Goal: Task Accomplishment & Management: Use online tool/utility

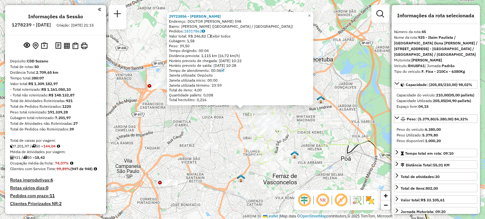
select select "**********"
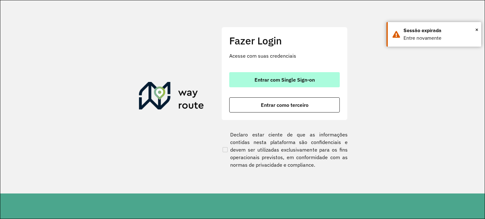
drag, startPoint x: 282, startPoint y: 71, endPoint x: 284, endPoint y: 80, distance: 10.1
click at [282, 71] on div "Fazer Login Acesse com suas credenciais Entrar com Single Sign-on Entrar como t…" at bounding box center [284, 73] width 126 height 93
click at [285, 80] on span "Entrar com Single Sign-on" at bounding box center [284, 79] width 60 height 5
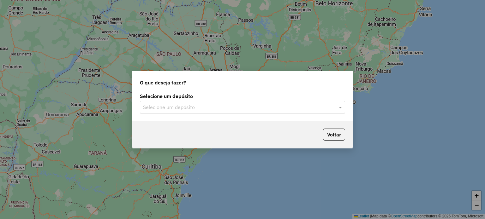
click at [275, 116] on div "Selecione um depósito Selecione um depósito" at bounding box center [242, 107] width 220 height 30
click at [276, 109] on input "text" at bounding box center [236, 108] width 186 height 8
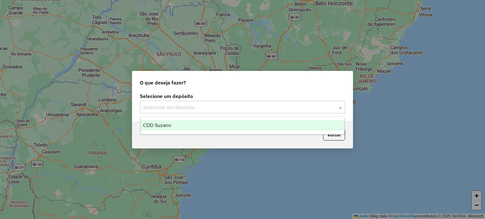
click at [253, 128] on div "CDD Suzano" at bounding box center [242, 125] width 204 height 11
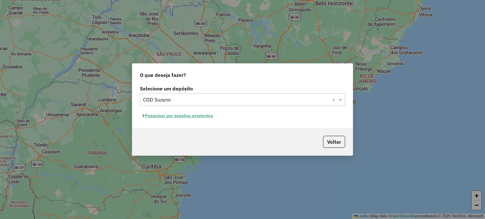
click at [201, 117] on button "Pesquisar por sessões existentes" at bounding box center [178, 116] width 76 height 10
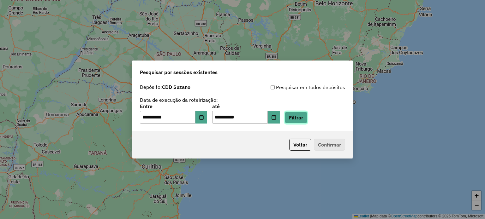
click at [307, 118] on button "Filtrar" at bounding box center [296, 118] width 22 height 12
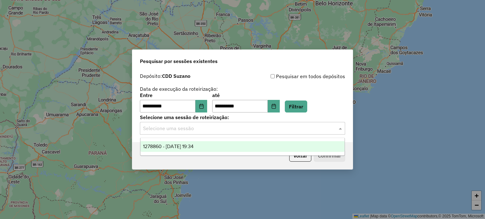
click at [322, 128] on input "text" at bounding box center [236, 129] width 186 height 8
click at [230, 148] on div "1278860 - 19/09/2025 19:34" at bounding box center [242, 146] width 204 height 11
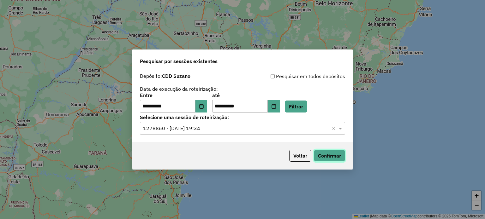
click at [319, 151] on button "Confirmar" at bounding box center [329, 156] width 31 height 12
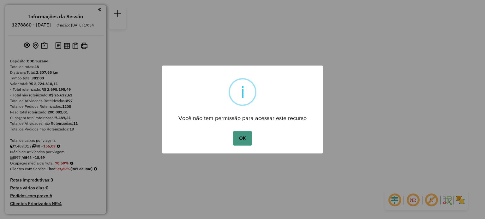
click at [240, 138] on button "OK" at bounding box center [242, 138] width 19 height 15
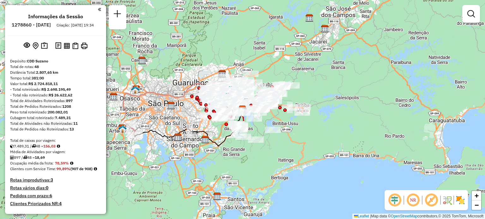
scroll to position [1356, 0]
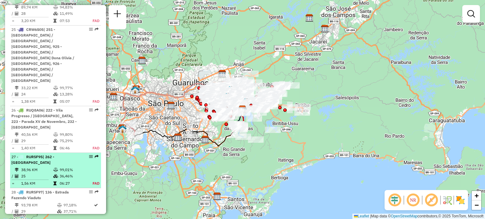
click at [89, 155] on em at bounding box center [91, 157] width 4 height 4
select select "**********"
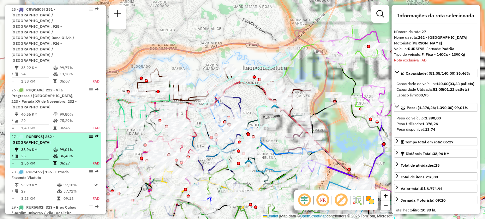
scroll to position [1457, 0]
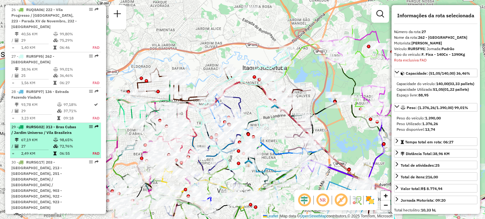
drag, startPoint x: 89, startPoint y: 76, endPoint x: 86, endPoint y: 81, distance: 6.0
drag, startPoint x: 86, startPoint y: 81, endPoint x: 81, endPoint y: 80, distance: 5.1
click at [73, 124] on div "29 - RUR5G02 | 313 - Bras Cubas / Jardim Universo / Vila Brasileira" at bounding box center [44, 129] width 67 height 11
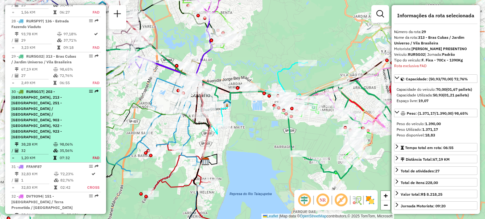
drag, startPoint x: 88, startPoint y: 78, endPoint x: 85, endPoint y: 86, distance: 8.2
click at [85, 141] on table "38,28 KM 98,06% / 32 35,56% = 1,20 KM 07:32 FAD" at bounding box center [55, 151] width 88 height 20
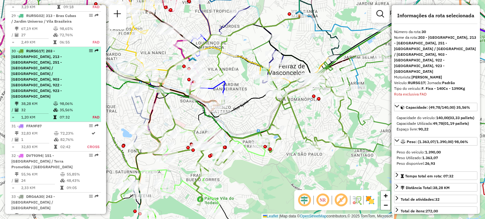
scroll to position [1505, 0]
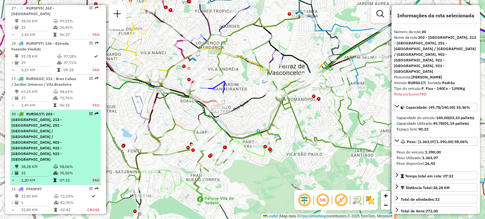
click at [89, 112] on em at bounding box center [91, 114] width 4 height 4
click at [90, 112] on em at bounding box center [91, 114] width 4 height 4
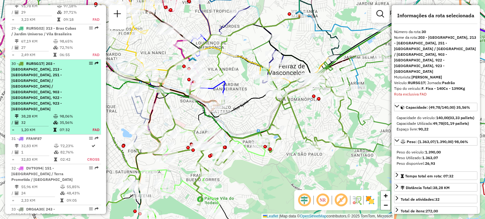
scroll to position [1568, 0]
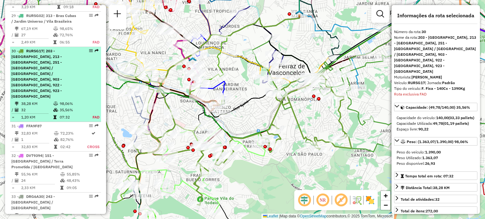
click at [90, 48] on div "30 - RUR5G17 | 203 - [GEOGRAPHIC_DATA], 213 - [GEOGRAPHIC_DATA], 251 - [GEOGRAP…" at bounding box center [55, 73] width 88 height 51
drag, startPoint x: 80, startPoint y: 27, endPoint x: 81, endPoint y: 15, distance: 12.7
click at [80, 48] on div "30 - RUR5G17 | 203 - [GEOGRAPHIC_DATA], 213 - [GEOGRAPHIC_DATA], 251 - [GEOGRAP…" at bounding box center [55, 73] width 88 height 51
click at [95, 49] on em at bounding box center [97, 51] width 4 height 4
click at [89, 49] on em at bounding box center [91, 51] width 4 height 4
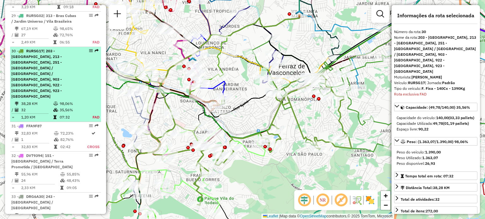
click at [89, 49] on em at bounding box center [91, 51] width 4 height 4
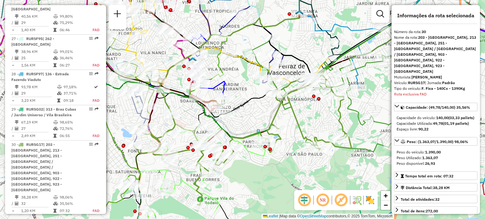
scroll to position [1474, 0]
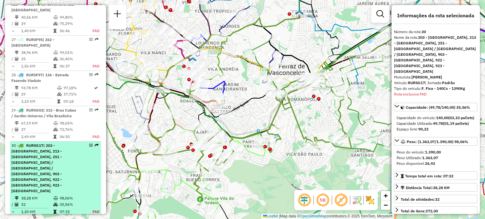
click at [41, 143] on span "| 203 - [GEOGRAPHIC_DATA], 213 - [GEOGRAPHIC_DATA], 251 - [GEOGRAPHIC_DATA] / […" at bounding box center [36, 168] width 51 height 50
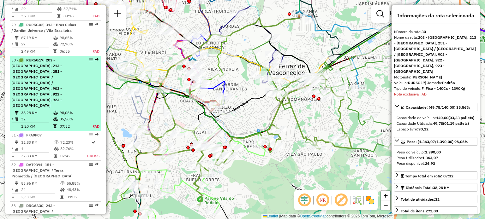
scroll to position [1568, 0]
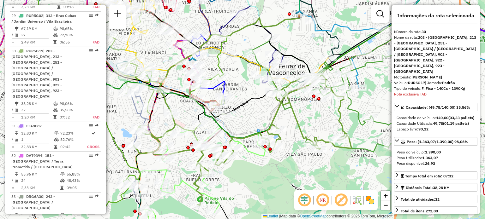
click at [345, 200] on em at bounding box center [340, 200] width 15 height 15
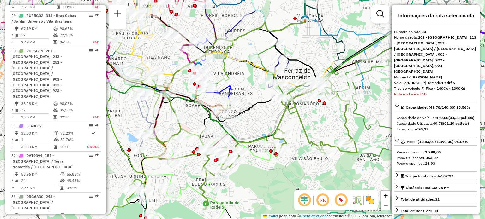
drag, startPoint x: 235, startPoint y: 92, endPoint x: 241, endPoint y: 97, distance: 7.2
click at [241, 97] on div "Janela de atendimento Grade de atendimento Capacidade Transportadoras Veículos …" at bounding box center [242, 109] width 485 height 219
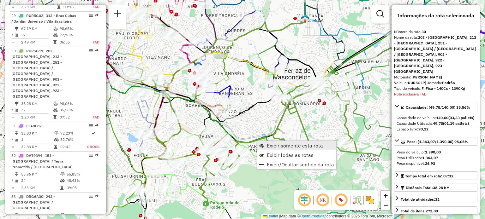
click at [286, 147] on span "Exibir somente esta rota" at bounding box center [295, 145] width 56 height 5
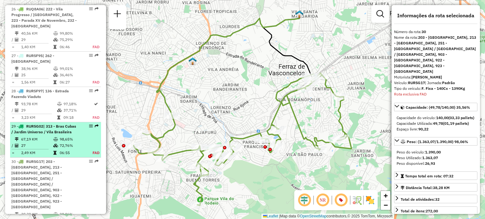
scroll to position [1442, 0]
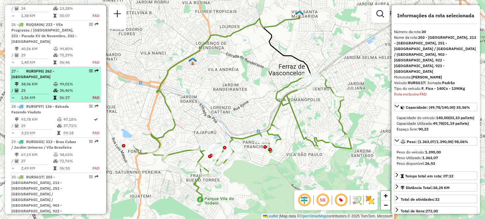
click at [47, 69] on span "| 262 - [GEOGRAPHIC_DATA]" at bounding box center [32, 74] width 43 height 10
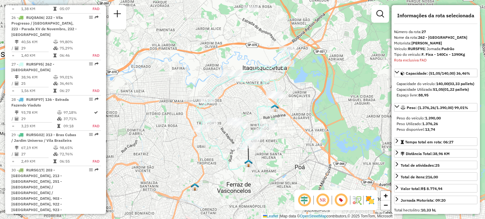
scroll to position [1457, 0]
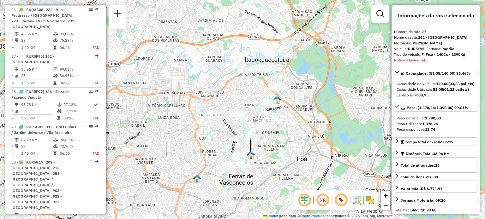
drag, startPoint x: 292, startPoint y: 146, endPoint x: 294, endPoint y: 136, distance: 10.3
click at [294, 136] on div "Janela de atendimento Grade de atendimento Capacidade Transportadoras Veículos …" at bounding box center [242, 109] width 485 height 219
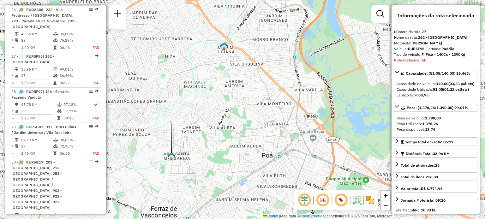
drag, startPoint x: 330, startPoint y: 132, endPoint x: 351, endPoint y: 182, distance: 54.5
click at [351, 182] on div "Janela de atendimento Grade de atendimento Capacidade Transportadoras Veículos …" at bounding box center [242, 109] width 485 height 219
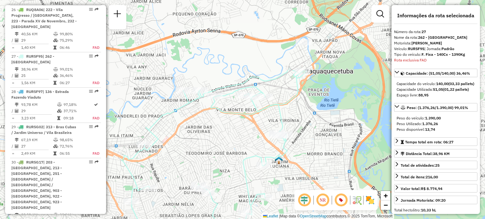
drag, startPoint x: 283, startPoint y: 142, endPoint x: 291, endPoint y: 233, distance: 91.6
click at [291, 219] on html "Aguarde... Pop-up bloqueado! Seu navegador bloqueou automáticamente a abertura …" at bounding box center [242, 109] width 485 height 219
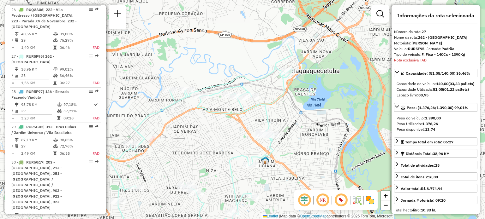
drag, startPoint x: 278, startPoint y: 123, endPoint x: 265, endPoint y: 123, distance: 13.3
click at [265, 123] on icon at bounding box center [200, 142] width 185 height 200
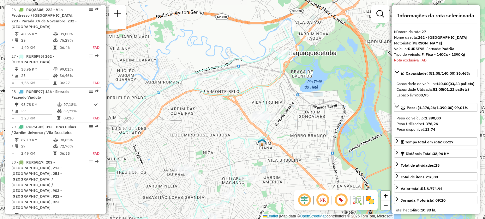
drag, startPoint x: 313, startPoint y: 103, endPoint x: 310, endPoint y: 81, distance: 22.3
click at [310, 81] on div "Janela de atendimento Grade de atendimento Capacidade Transportadoras Veículos …" at bounding box center [242, 109] width 485 height 219
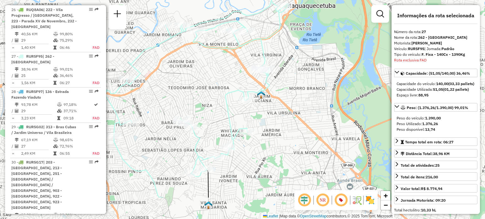
drag, startPoint x: 296, startPoint y: 113, endPoint x: 295, endPoint y: 70, distance: 43.3
click at [295, 70] on div "Janela de atendimento Grade de atendimento Capacidade Transportadoras Veículos …" at bounding box center [242, 109] width 485 height 219
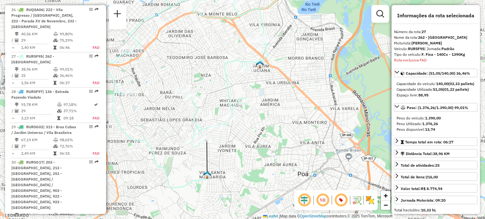
drag, startPoint x: 300, startPoint y: 78, endPoint x: 307, endPoint y: 66, distance: 14.1
click at [307, 66] on div "Janela de atendimento Grade de atendimento Capacidade Transportadoras Veículos …" at bounding box center [242, 109] width 485 height 219
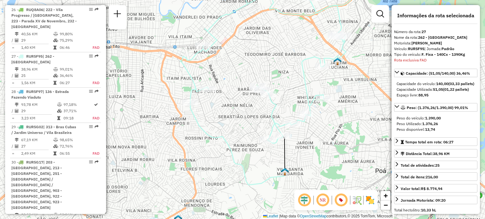
drag, startPoint x: 294, startPoint y: 108, endPoint x: 366, endPoint y: 117, distance: 71.9
click at [366, 117] on div "Janela de atendimento Grade de atendimento Capacidade Transportadoras Veículos …" at bounding box center [242, 109] width 485 height 219
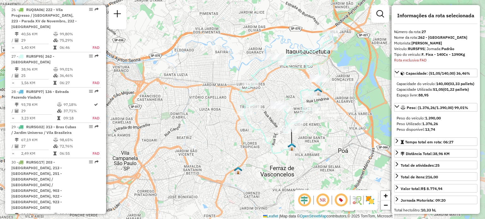
drag, startPoint x: 338, startPoint y: 132, endPoint x: 311, endPoint y: 126, distance: 28.4
click at [311, 126] on div "Janela de atendimento Grade de atendimento Capacidade Transportadoras Veículos …" at bounding box center [242, 109] width 485 height 219
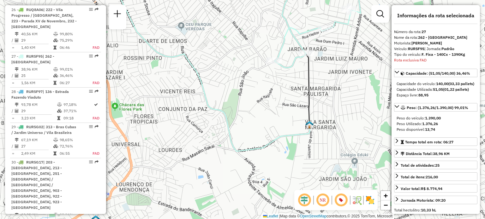
drag, startPoint x: 318, startPoint y: 137, endPoint x: 271, endPoint y: 82, distance: 72.8
click at [271, 82] on div "Janela de atendimento Grade de atendimento Capacidade Transportadoras Veículos …" at bounding box center [242, 109] width 485 height 219
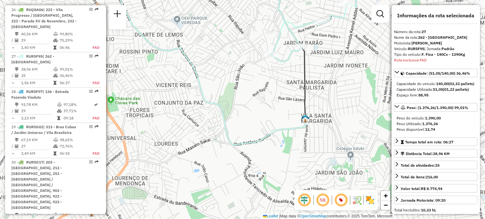
drag, startPoint x: 318, startPoint y: 151, endPoint x: 263, endPoint y: 107, distance: 70.7
click at [264, 108] on div "Janela de atendimento Grade de atendimento Capacidade Transportadoras Veículos …" at bounding box center [242, 109] width 485 height 219
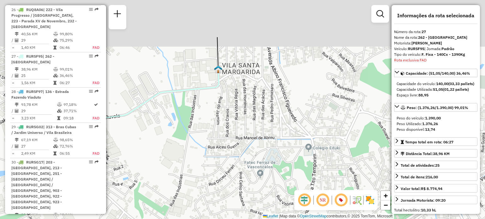
drag, startPoint x: 274, startPoint y: 81, endPoint x: 286, endPoint y: 136, distance: 56.2
click at [286, 136] on div "Janela de atendimento Grade de atendimento Capacidade Transportadoras Veículos …" at bounding box center [242, 109] width 485 height 219
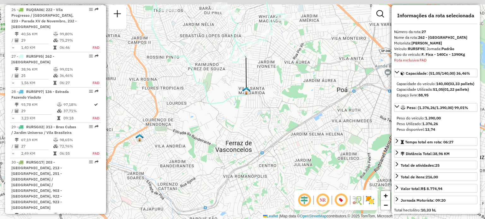
drag, startPoint x: 240, startPoint y: 53, endPoint x: 257, endPoint y: 84, distance: 35.2
click at [257, 84] on div "Janela de atendimento Grade de atendimento Capacidade Transportadoras Veículos …" at bounding box center [242, 109] width 485 height 219
